Goal: Task Accomplishment & Management: Use online tool/utility

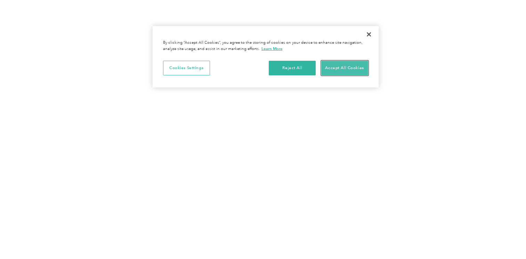
click at [346, 64] on button "Accept All Cookies" at bounding box center [344, 68] width 47 height 15
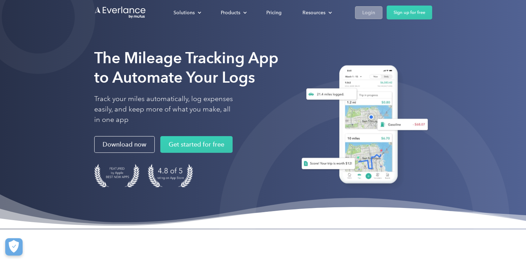
click at [364, 11] on div "Login" at bounding box center [368, 12] width 13 height 9
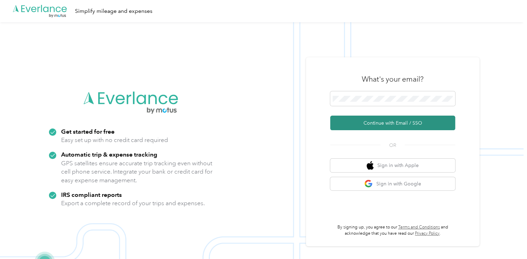
click at [395, 126] on button "Continue with Email / SSO" at bounding box center [392, 123] width 125 height 15
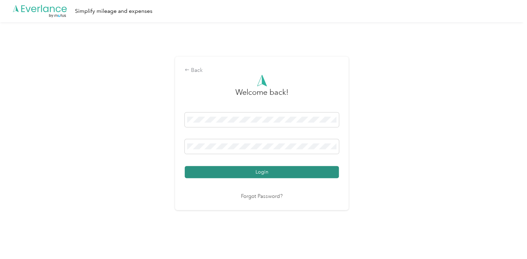
click at [260, 174] on button "Login" at bounding box center [262, 172] width 154 height 12
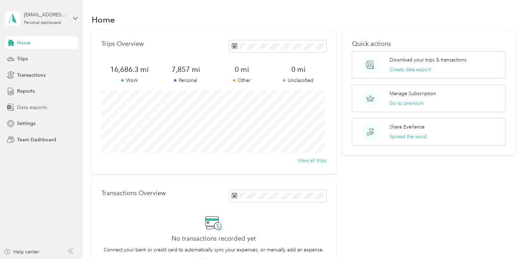
click at [30, 108] on span "Data exports" at bounding box center [32, 107] width 30 height 7
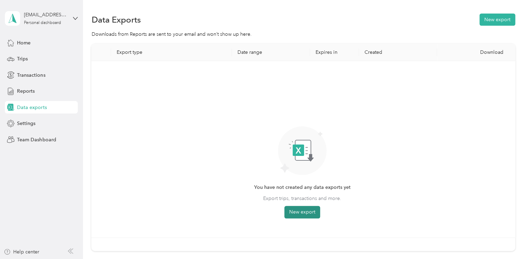
click at [305, 211] on button "New export" at bounding box center [303, 212] width 36 height 13
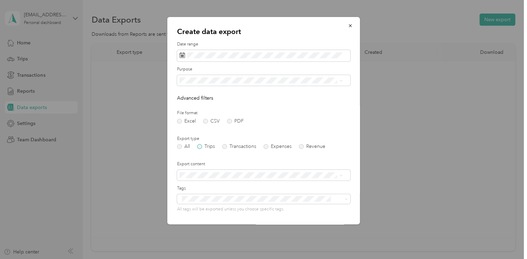
click at [198, 147] on label "Trips" at bounding box center [206, 146] width 18 height 5
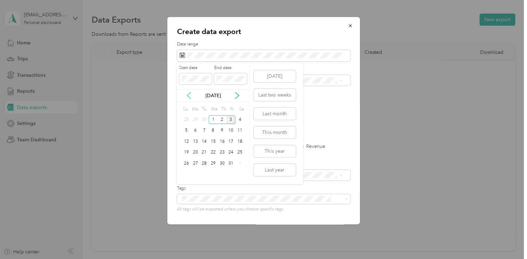
click at [189, 95] on icon at bounding box center [189, 95] width 7 height 7
click at [197, 117] on div "1" at bounding box center [195, 119] width 9 height 9
click at [206, 162] on div "30" at bounding box center [204, 163] width 9 height 9
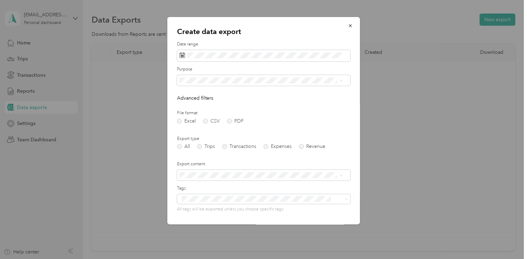
scroll to position [45, 0]
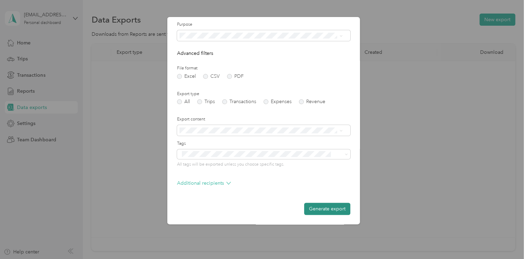
click at [320, 210] on button "Generate export" at bounding box center [327, 209] width 46 height 12
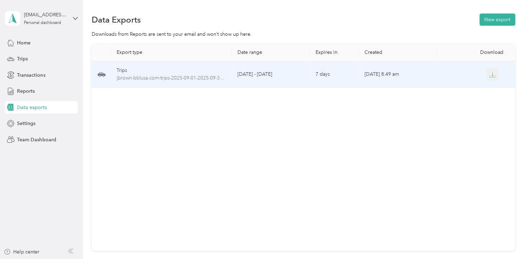
click at [491, 73] on icon "button" at bounding box center [492, 75] width 6 height 6
